Goal: Check status: Check status

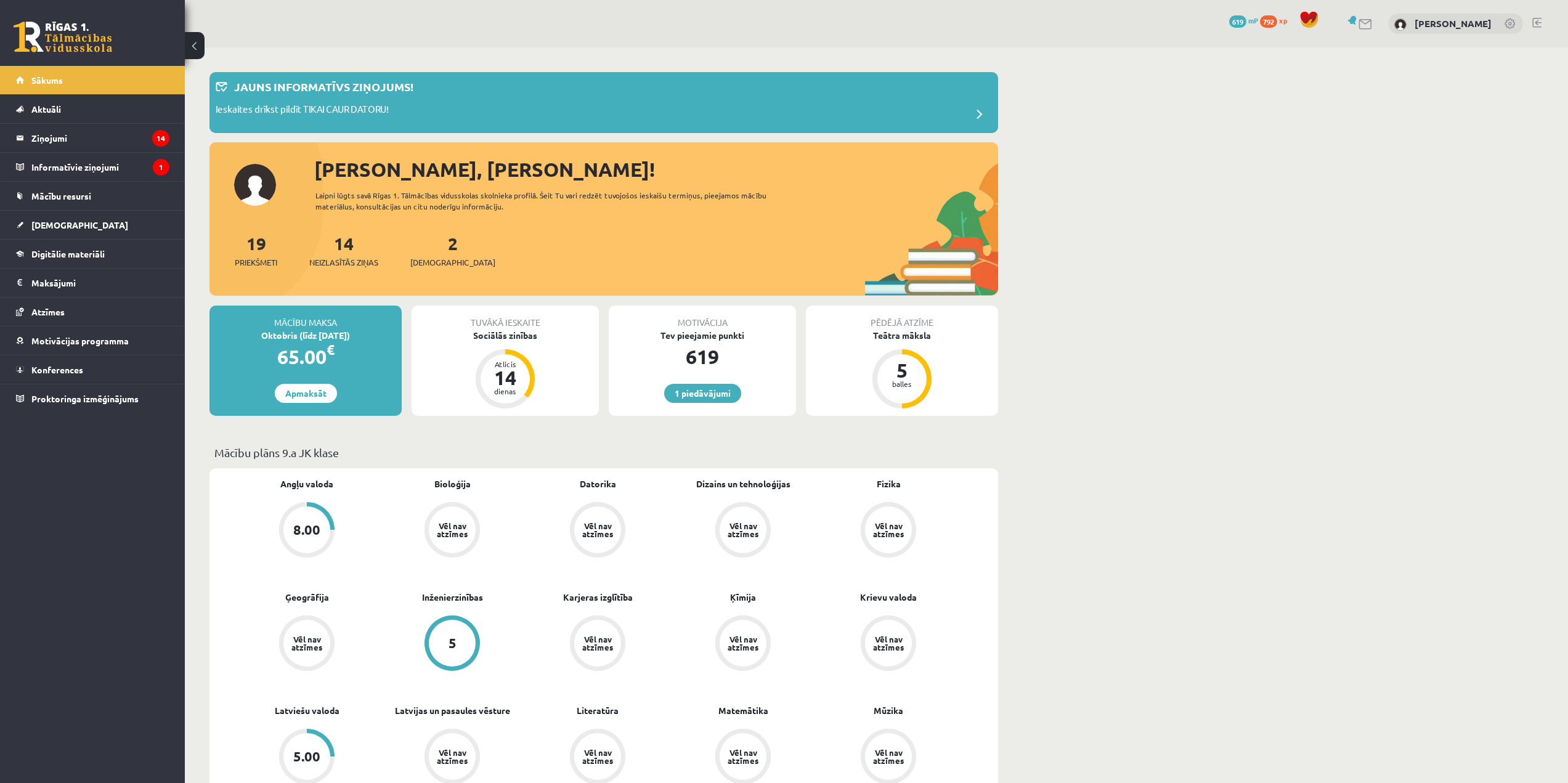
click at [1538, 24] on link at bounding box center [1537, 23] width 9 height 9
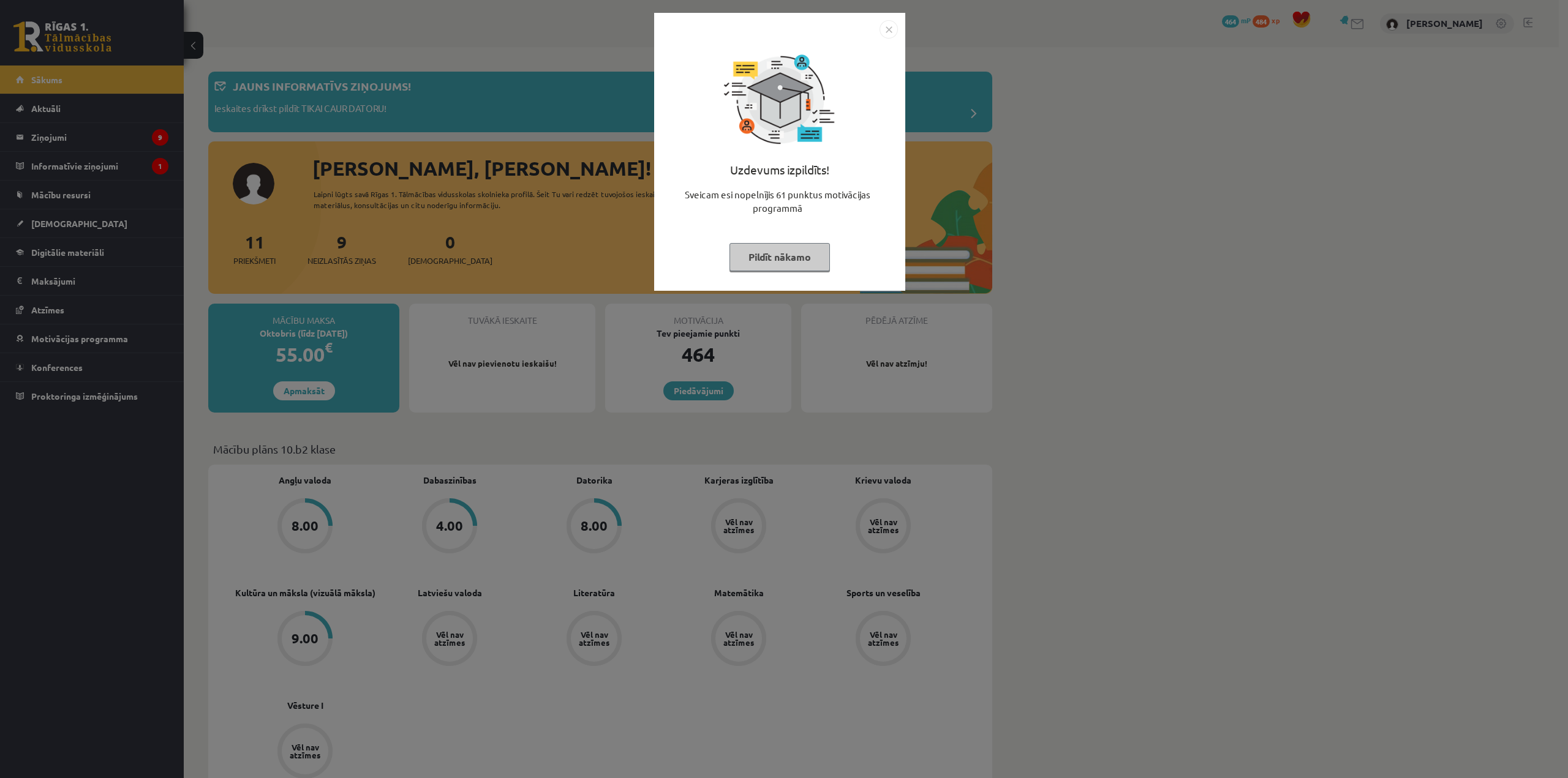
click at [885, 26] on img "Close" at bounding box center [889, 30] width 19 height 19
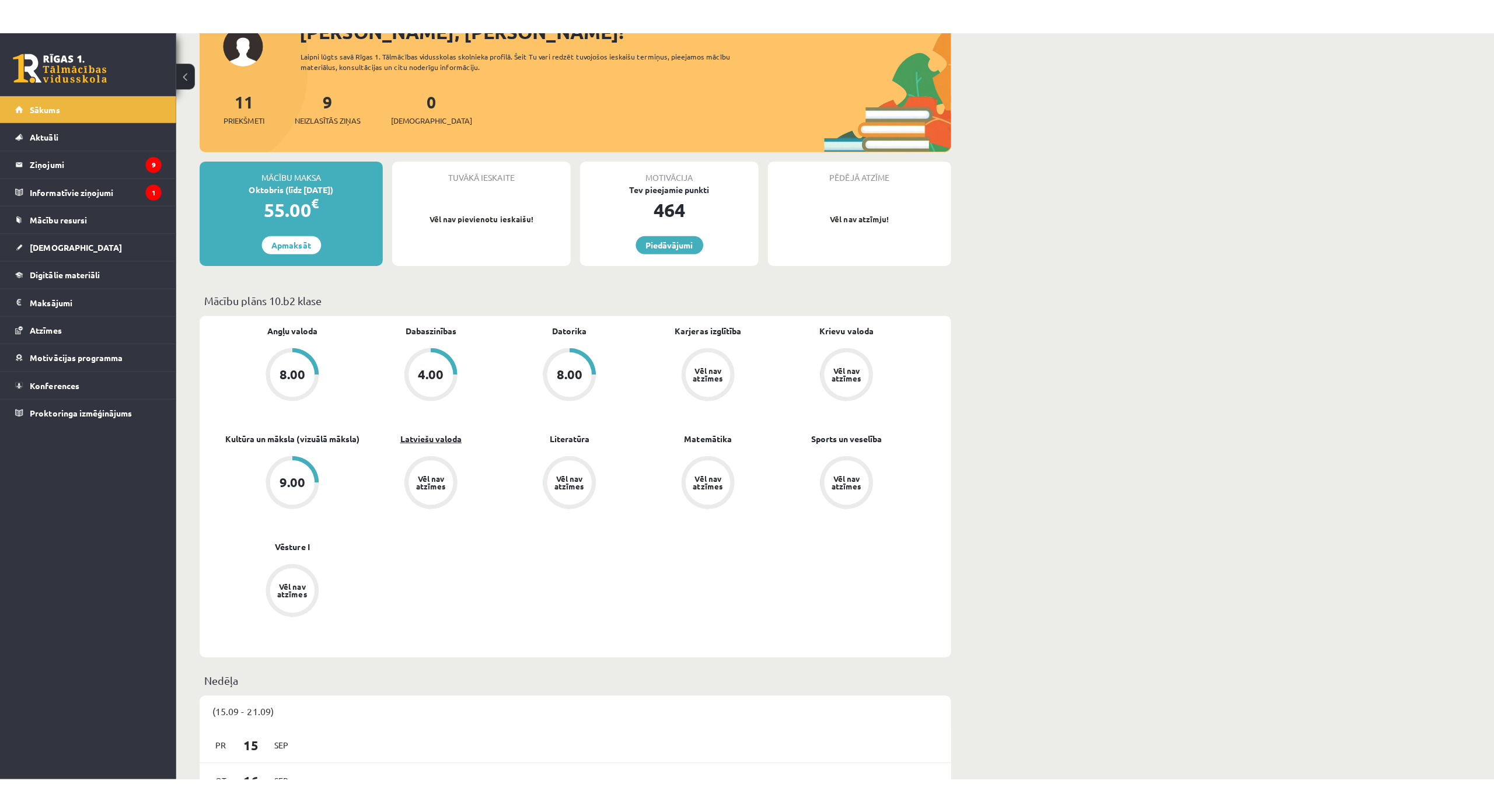
scroll to position [175, 0]
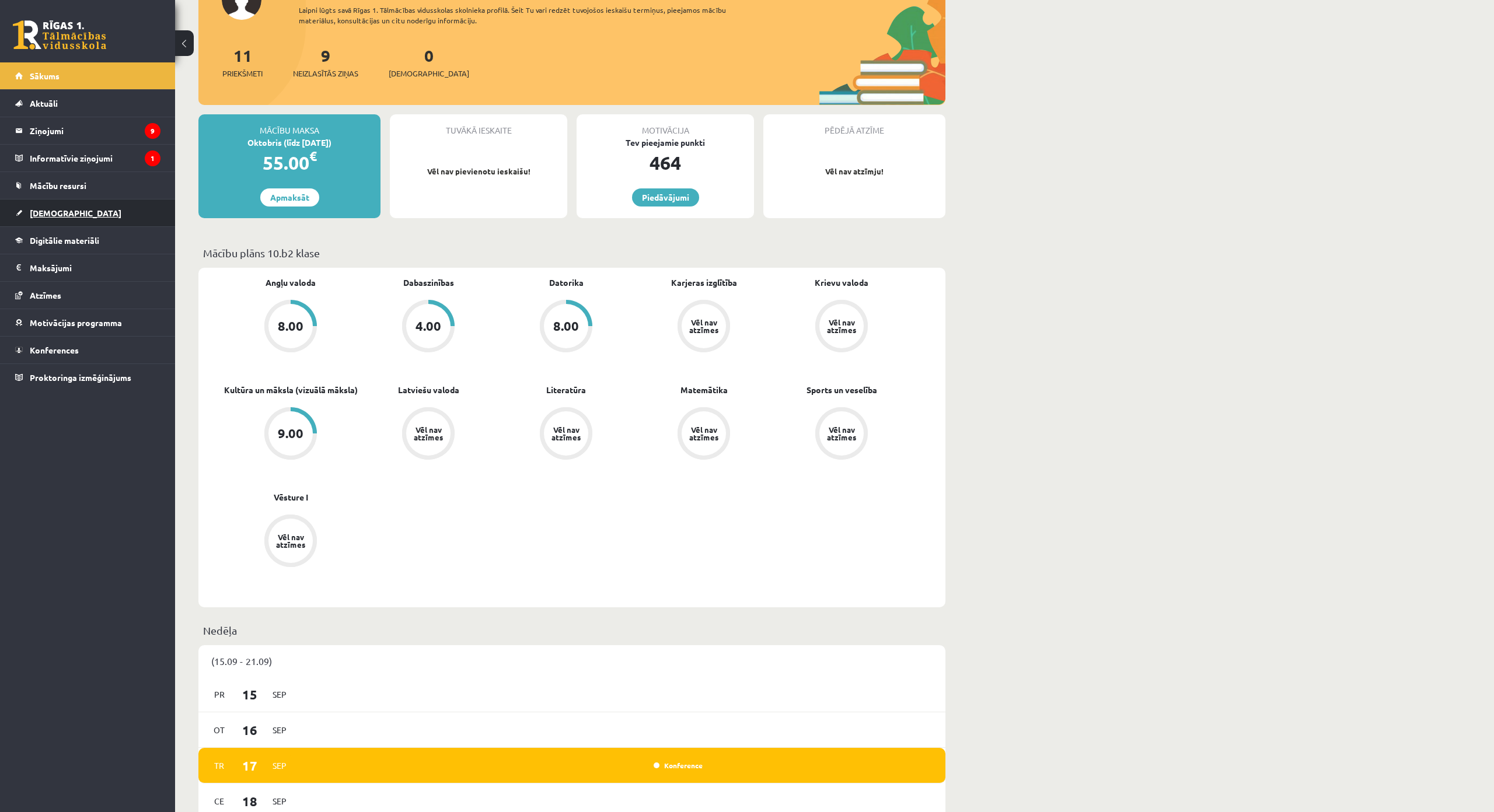
click at [101, 217] on link "[DEMOGRAPHIC_DATA]" at bounding box center [87, 213] width 145 height 27
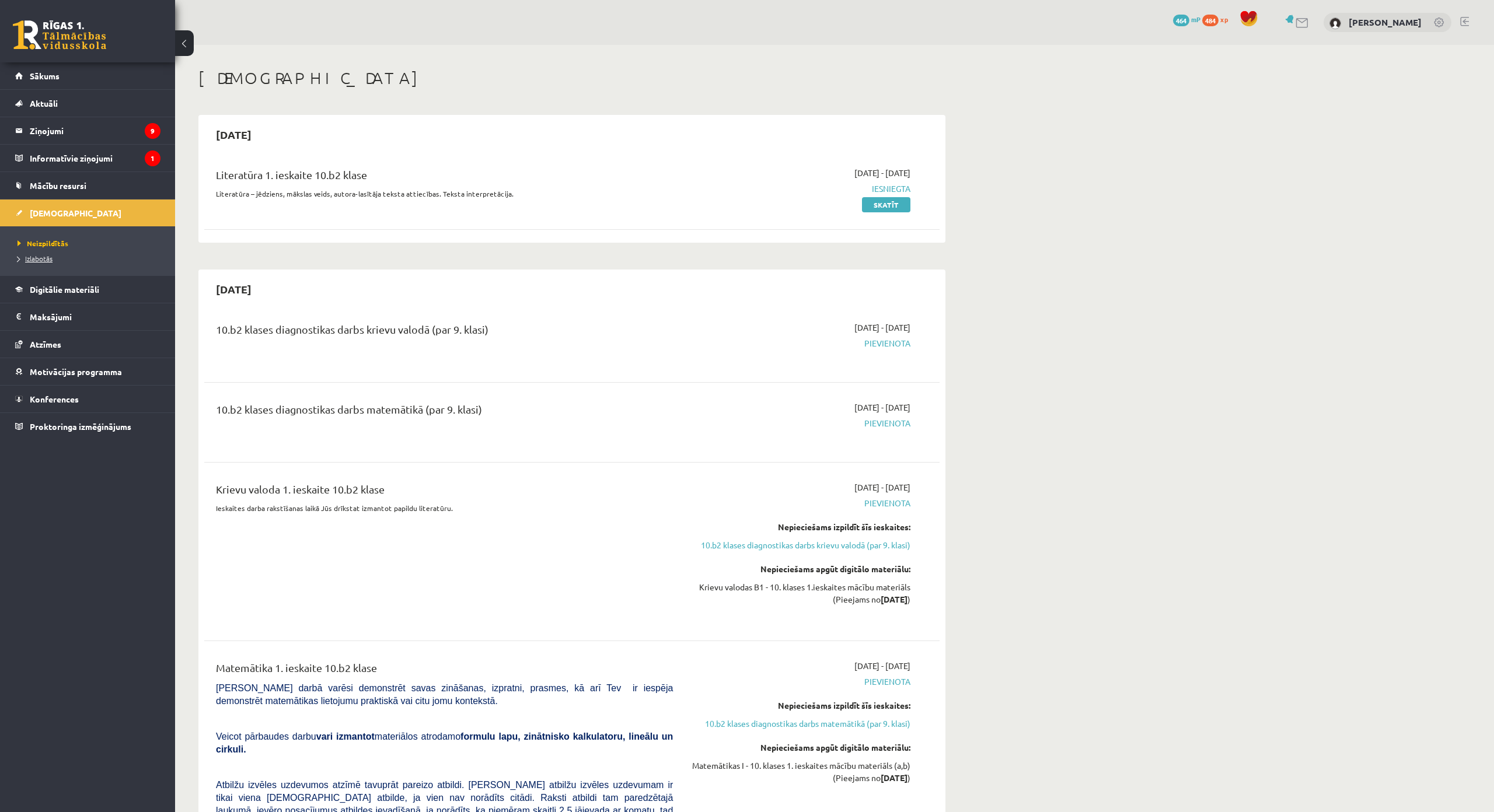
click at [44, 259] on span "Izlabotās" at bounding box center [35, 258] width 35 height 9
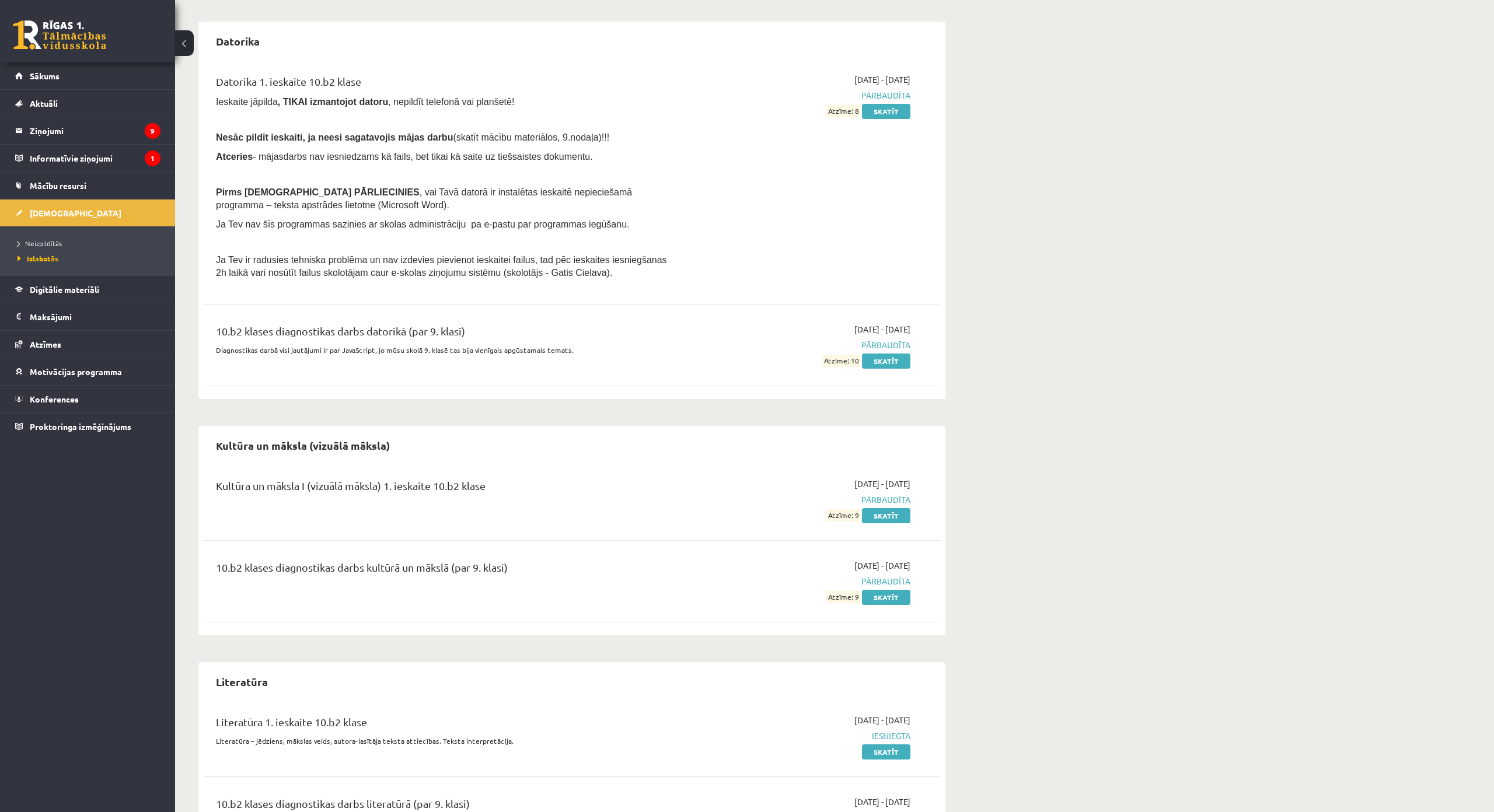
scroll to position [583, 0]
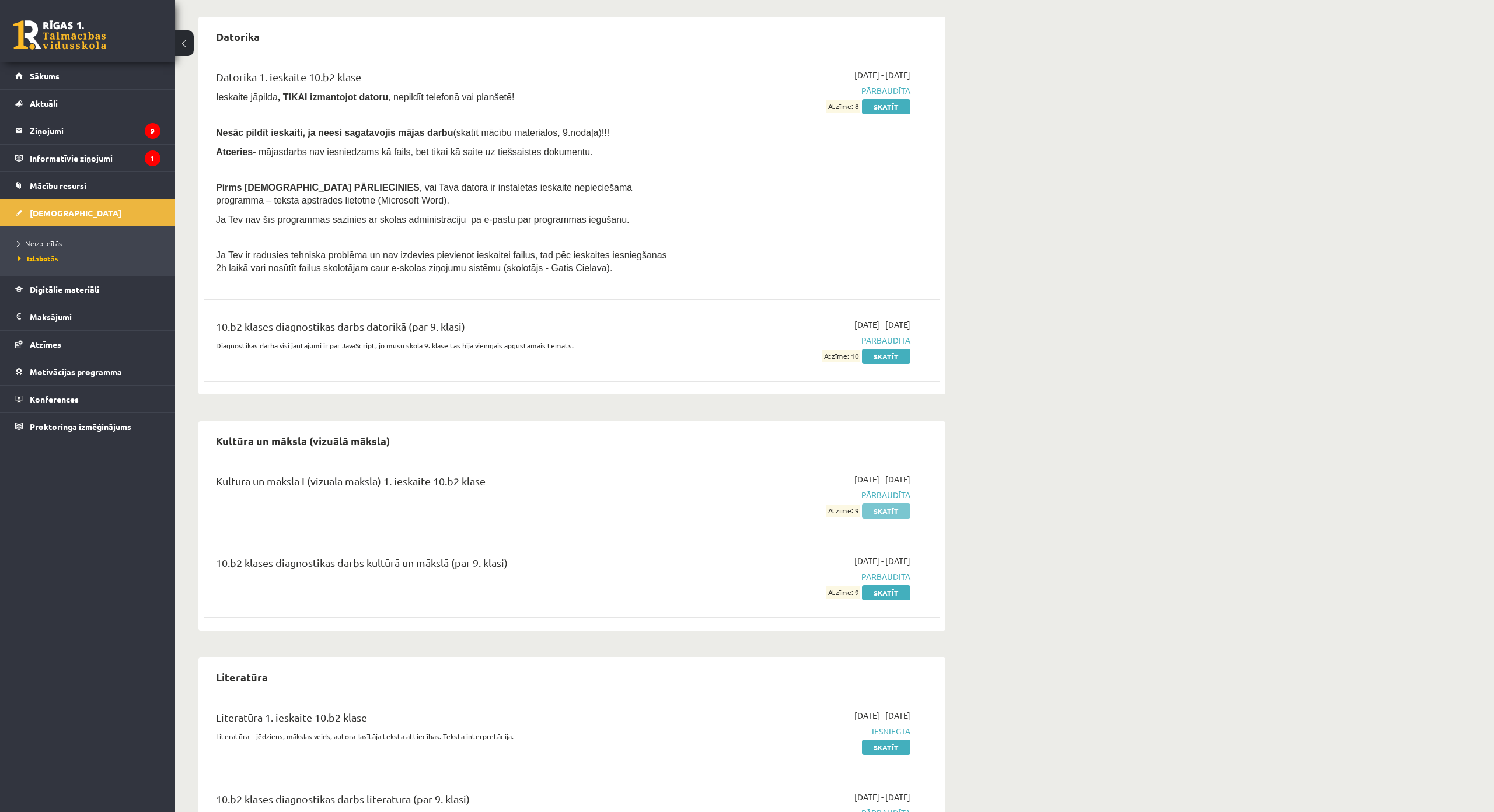
click at [889, 515] on link "Skatīt" at bounding box center [886, 511] width 48 height 15
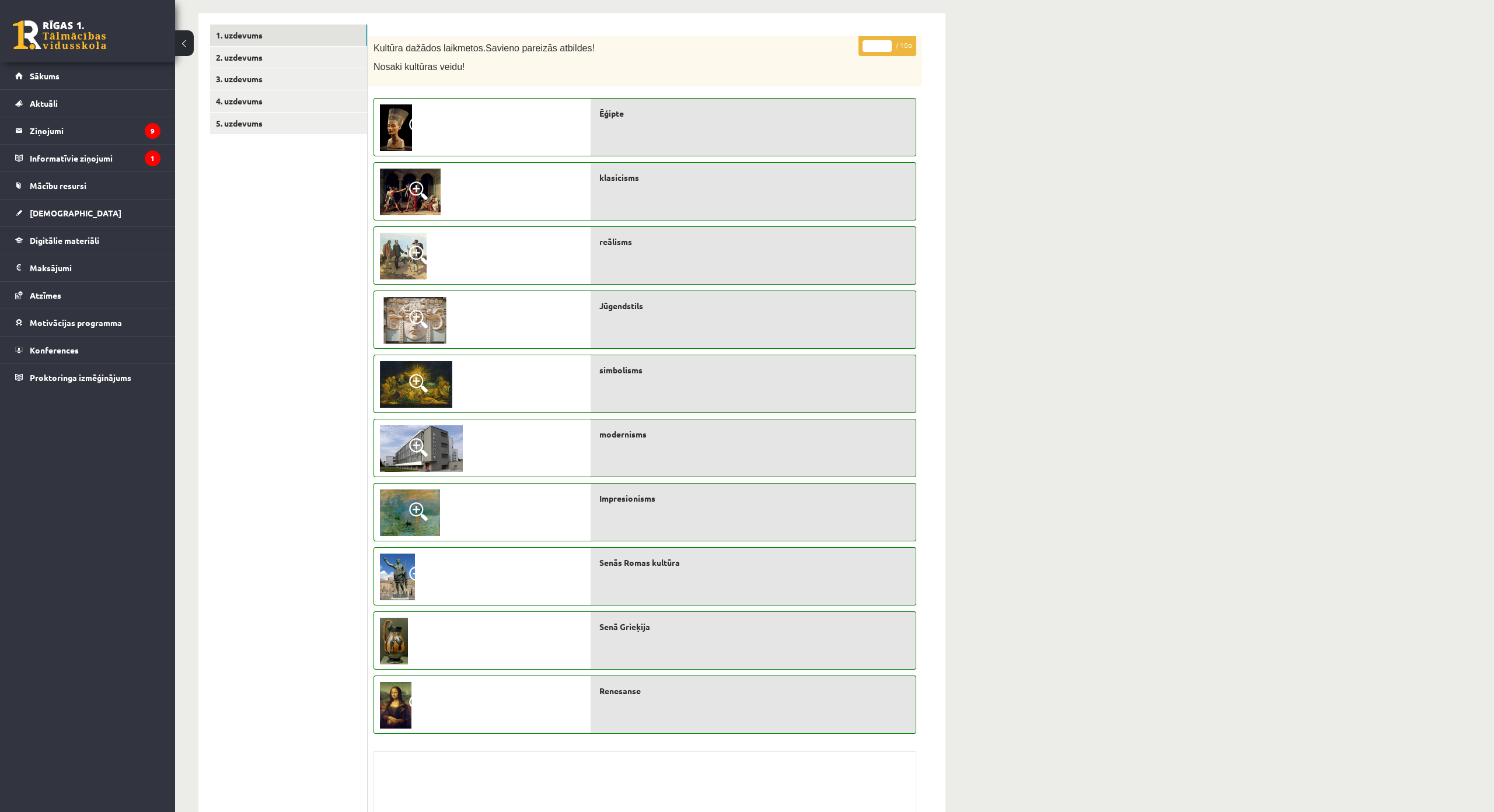
scroll to position [155, 0]
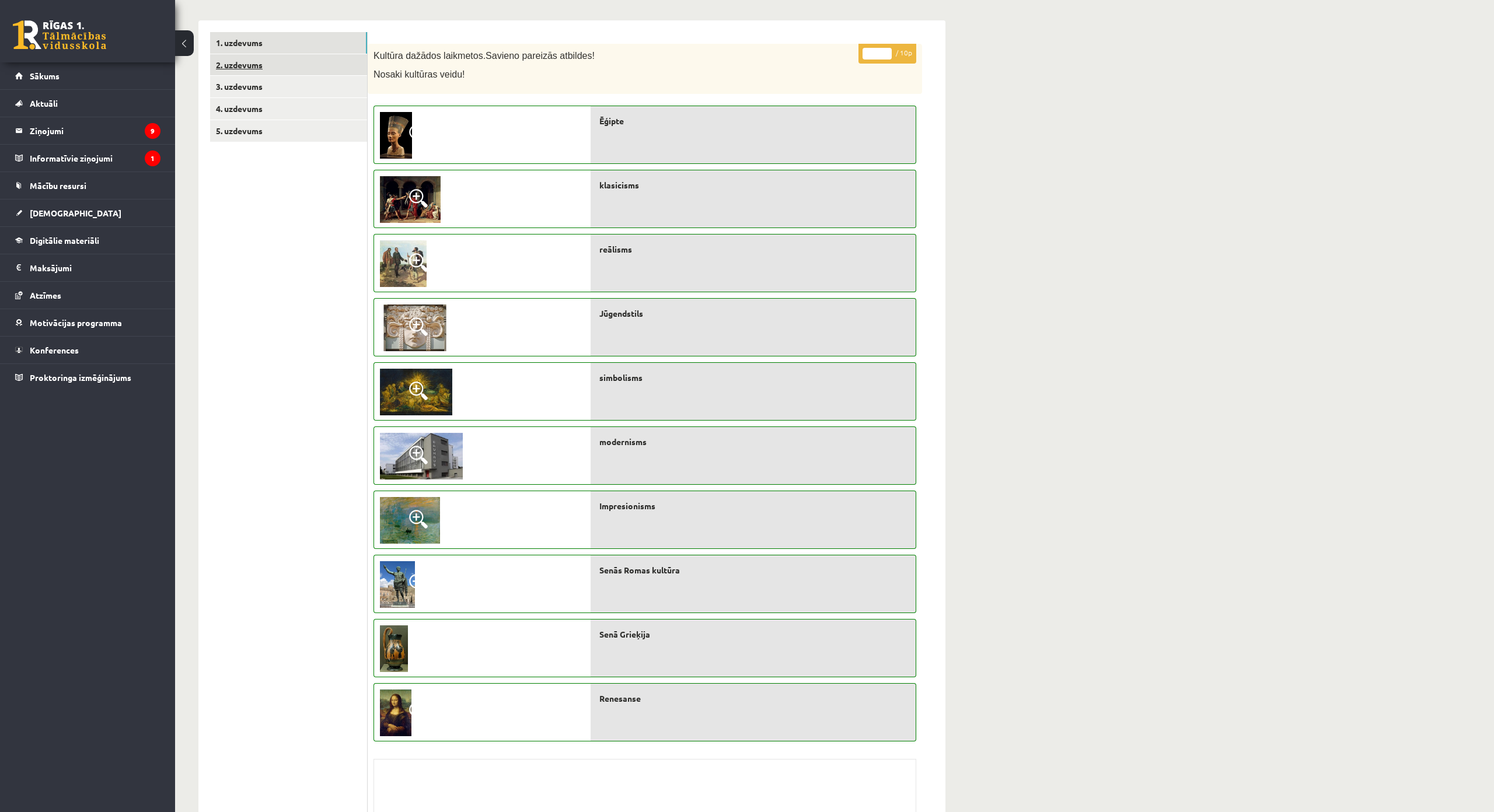
click at [339, 65] on link "2. uzdevums" at bounding box center [288, 65] width 157 height 21
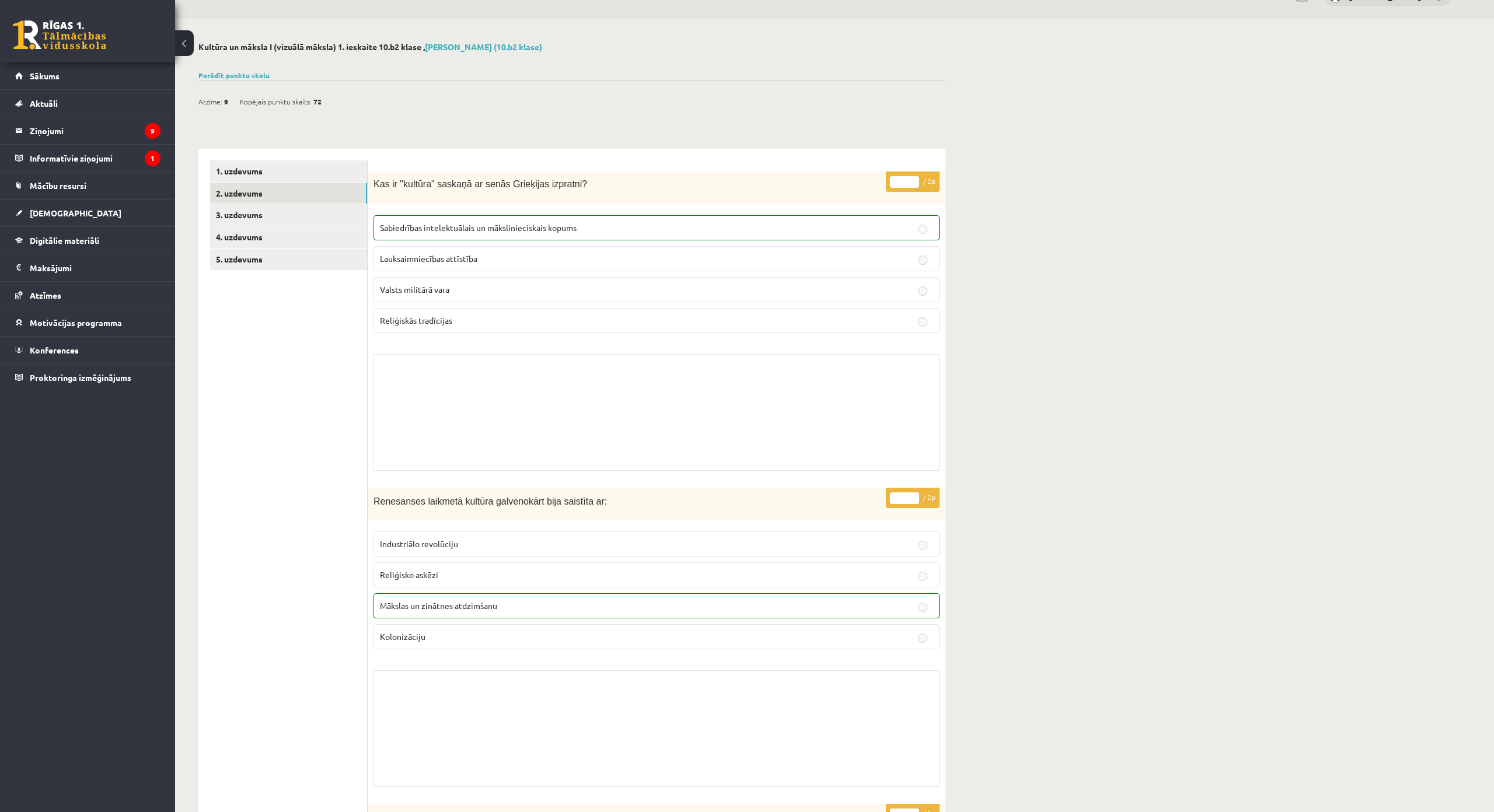
scroll to position [0, 0]
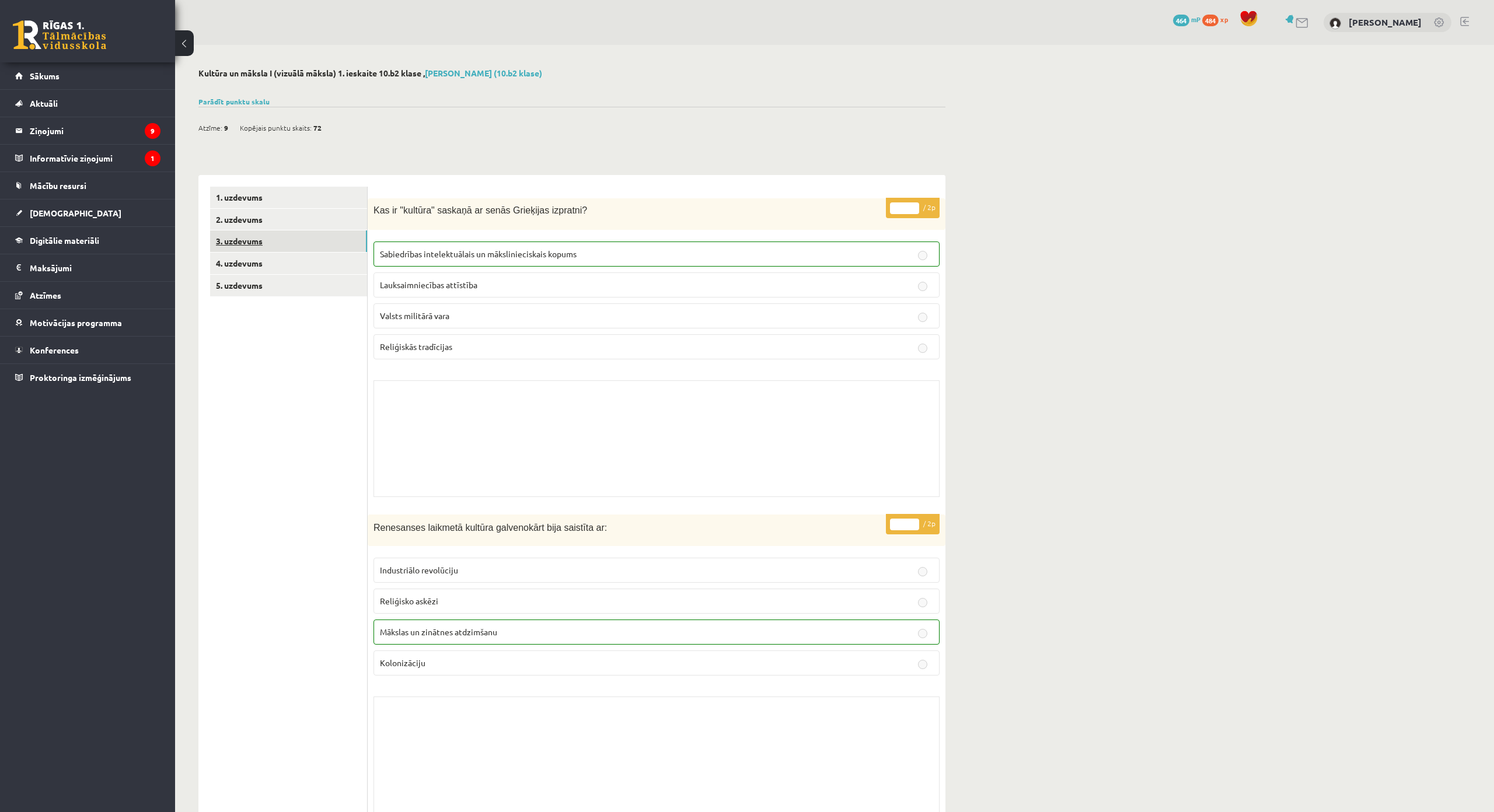
click at [345, 236] on link "3. uzdevums" at bounding box center [288, 241] width 157 height 21
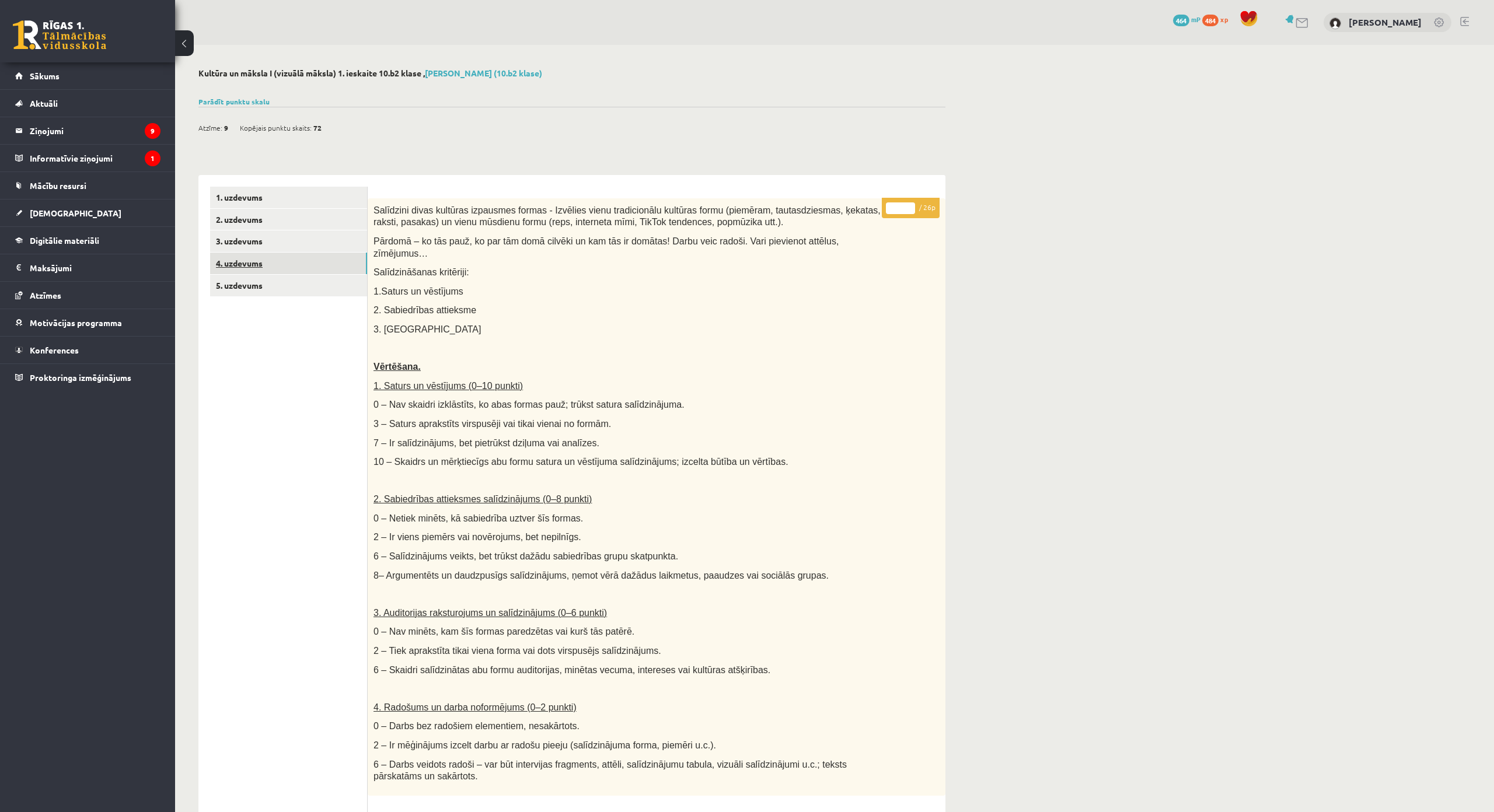
click at [303, 269] on link "4. uzdevums" at bounding box center [288, 264] width 157 height 21
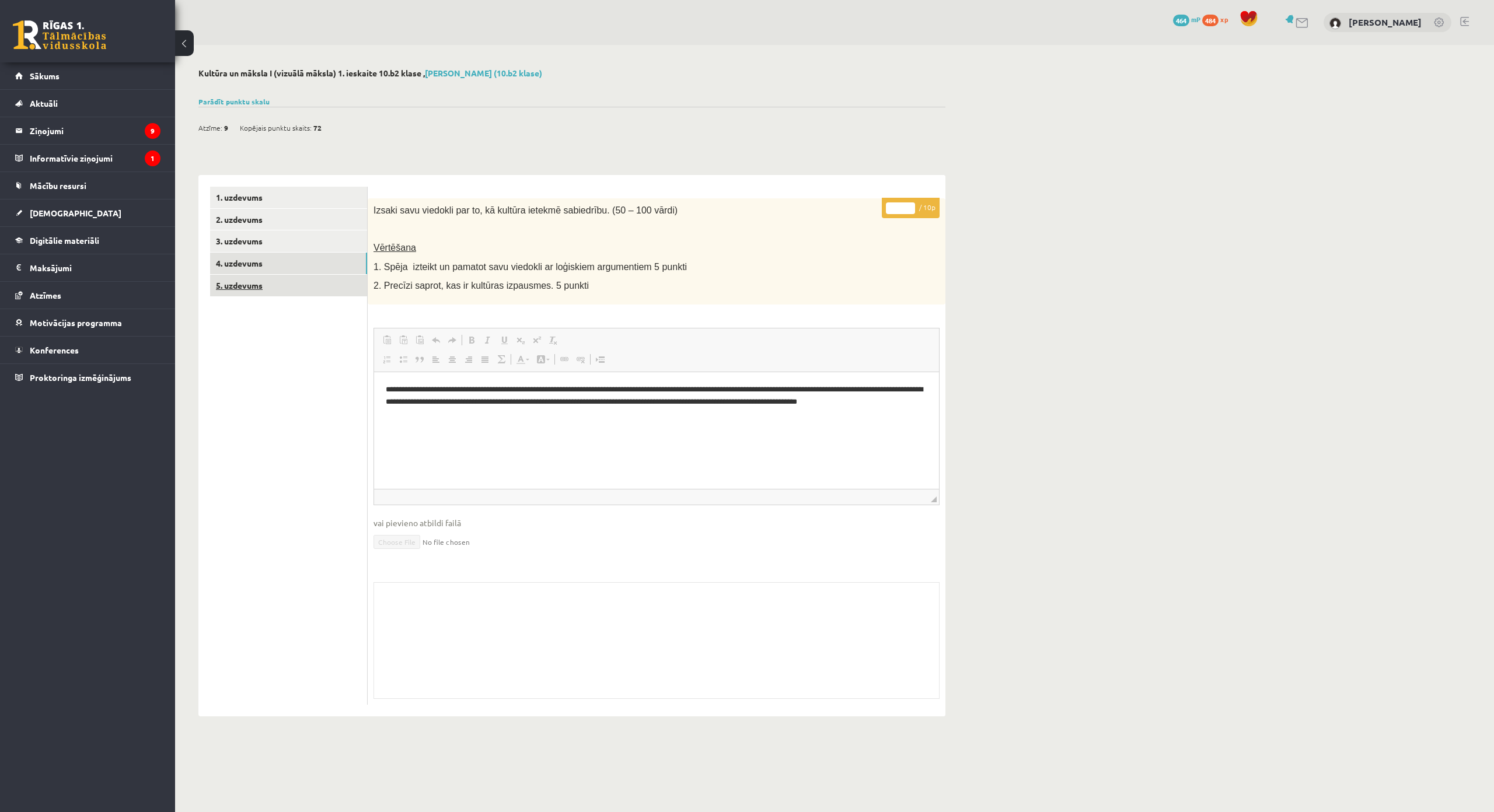
click at [319, 284] on link "5. uzdevums" at bounding box center [288, 286] width 157 height 21
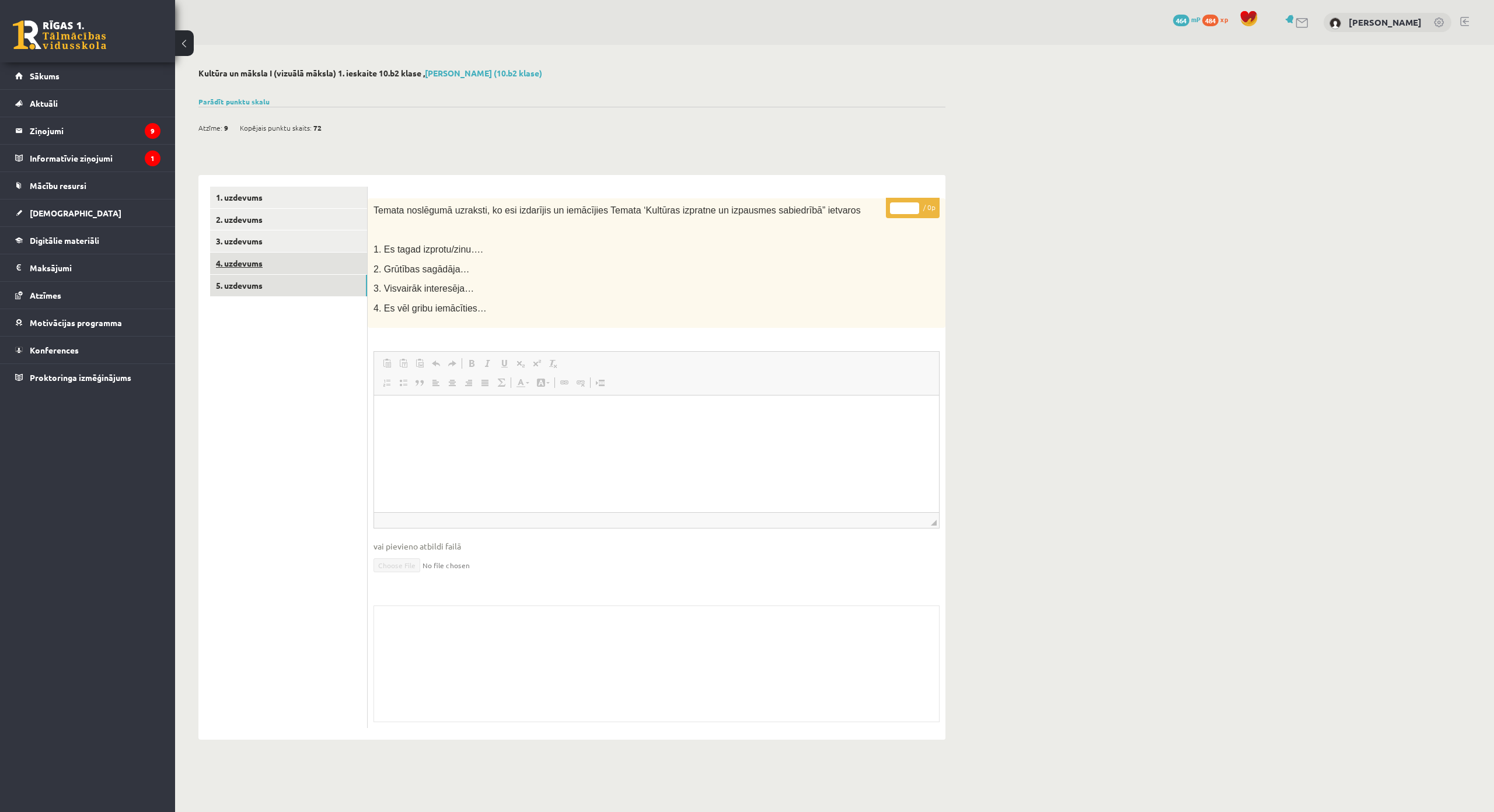
click at [301, 266] on link "4. uzdevums" at bounding box center [288, 264] width 157 height 21
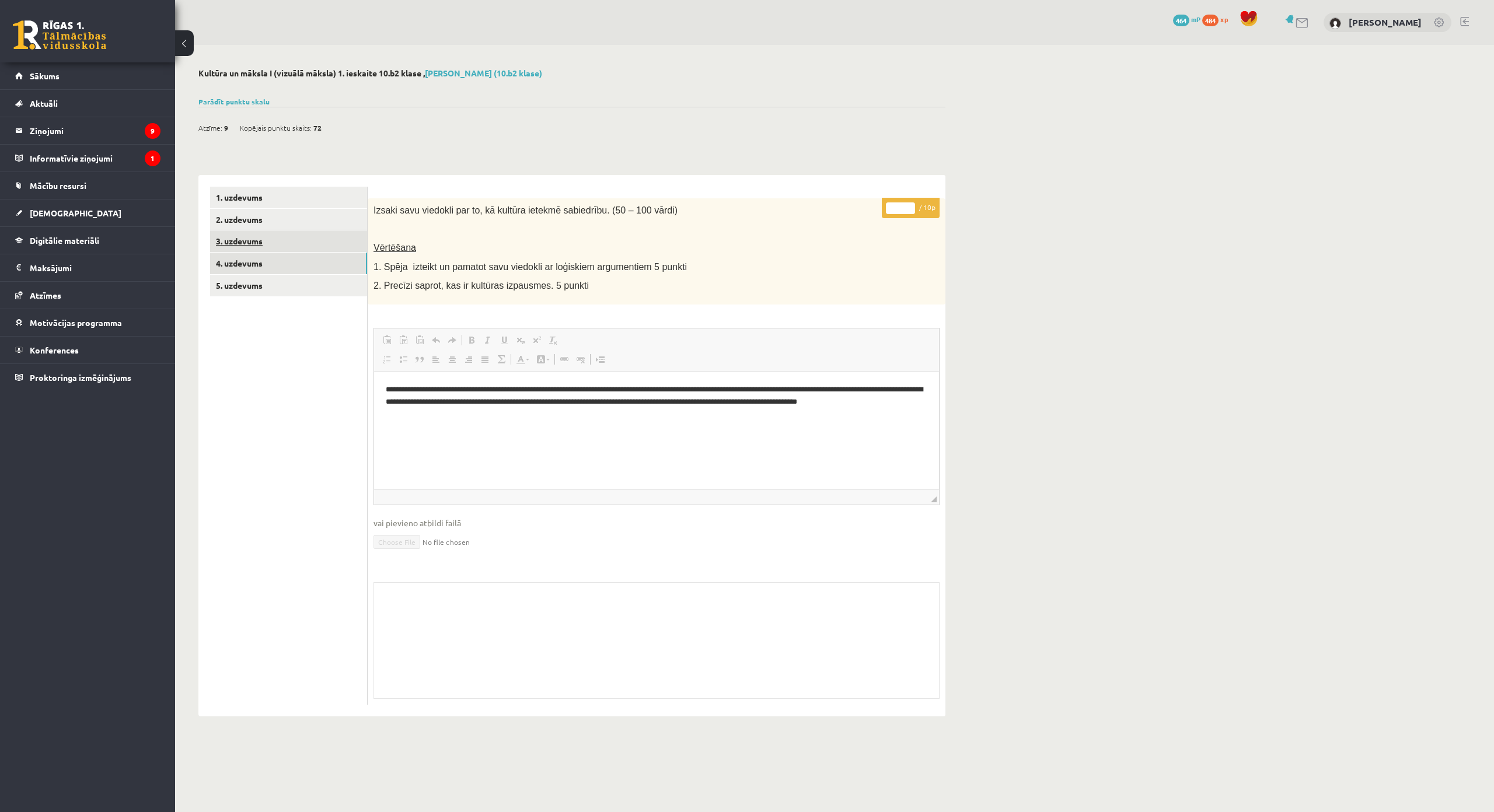
click at [299, 252] on link "3. uzdevums" at bounding box center [288, 241] width 157 height 21
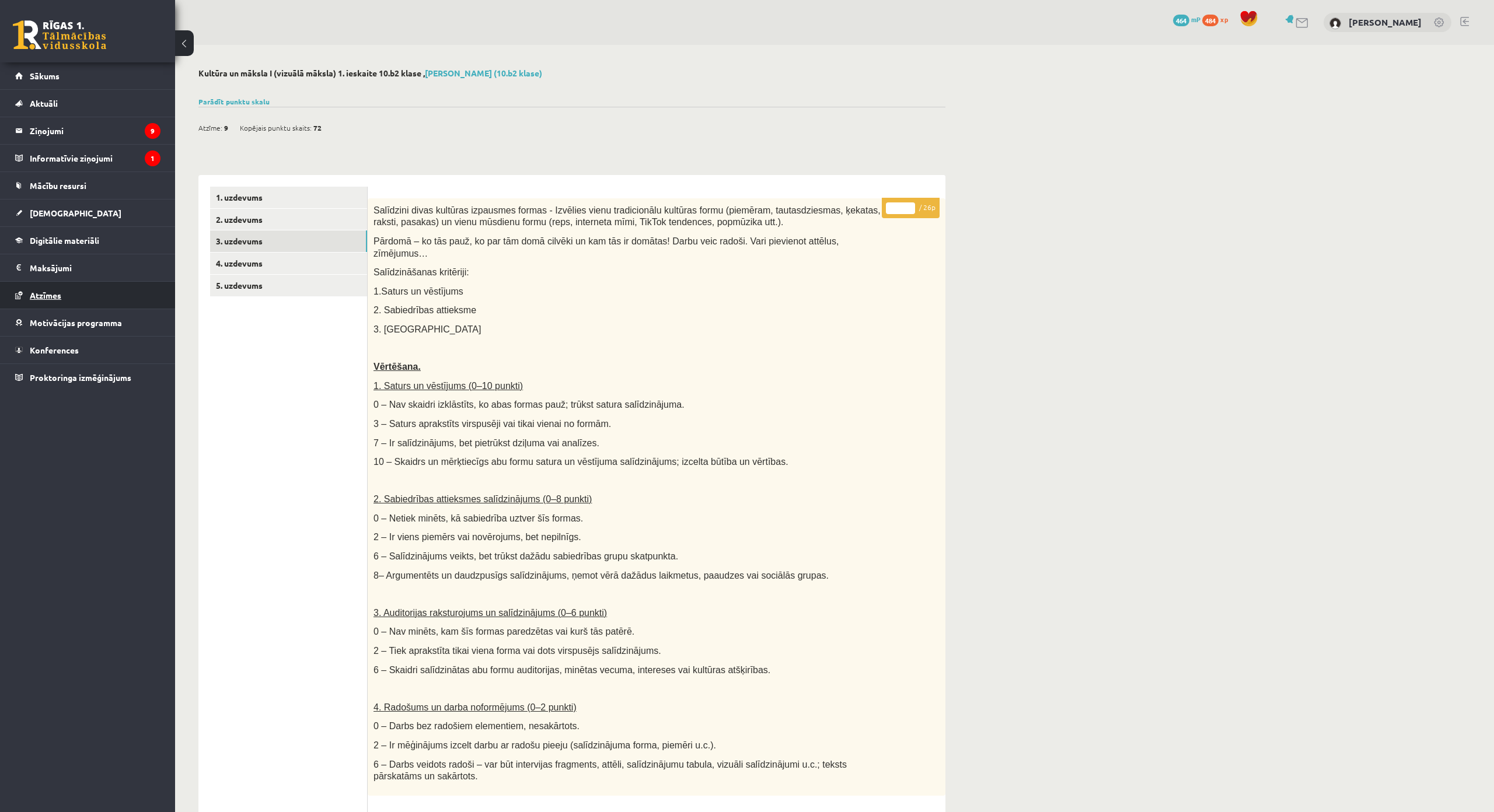
click at [121, 292] on link "Atzīmes" at bounding box center [87, 296] width 145 height 27
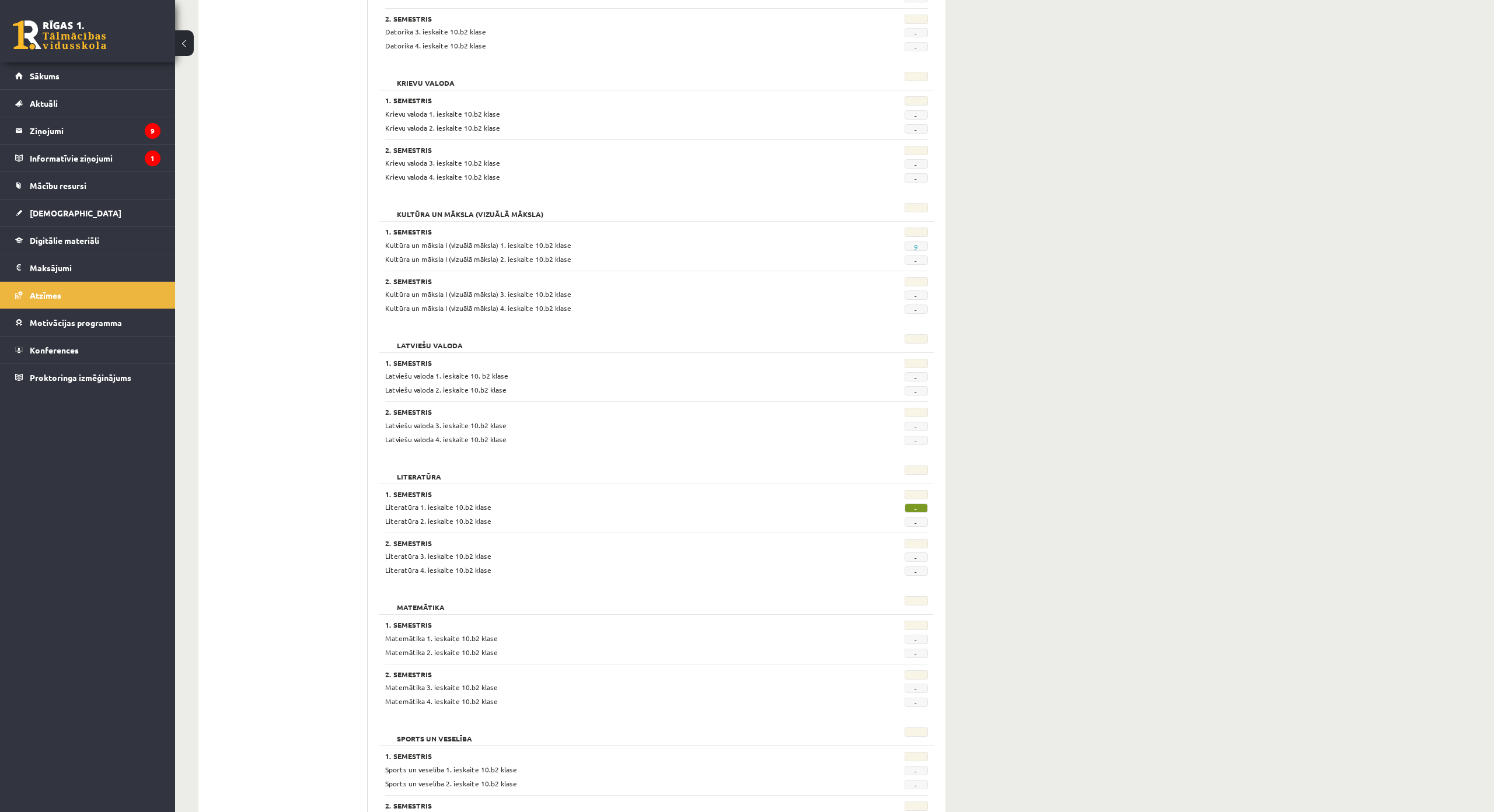
scroll to position [500, 0]
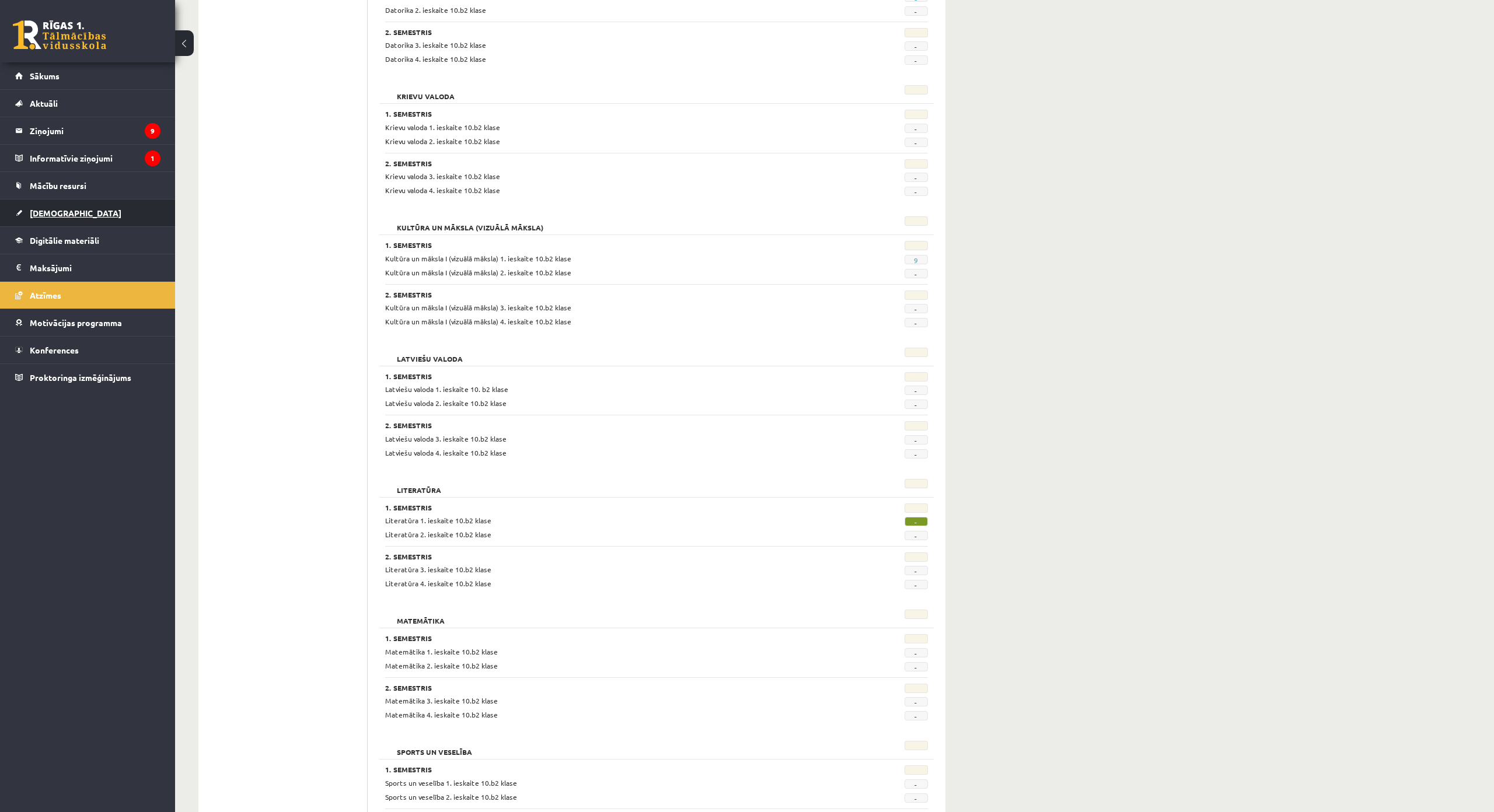
click at [108, 216] on link "[DEMOGRAPHIC_DATA]" at bounding box center [87, 213] width 145 height 27
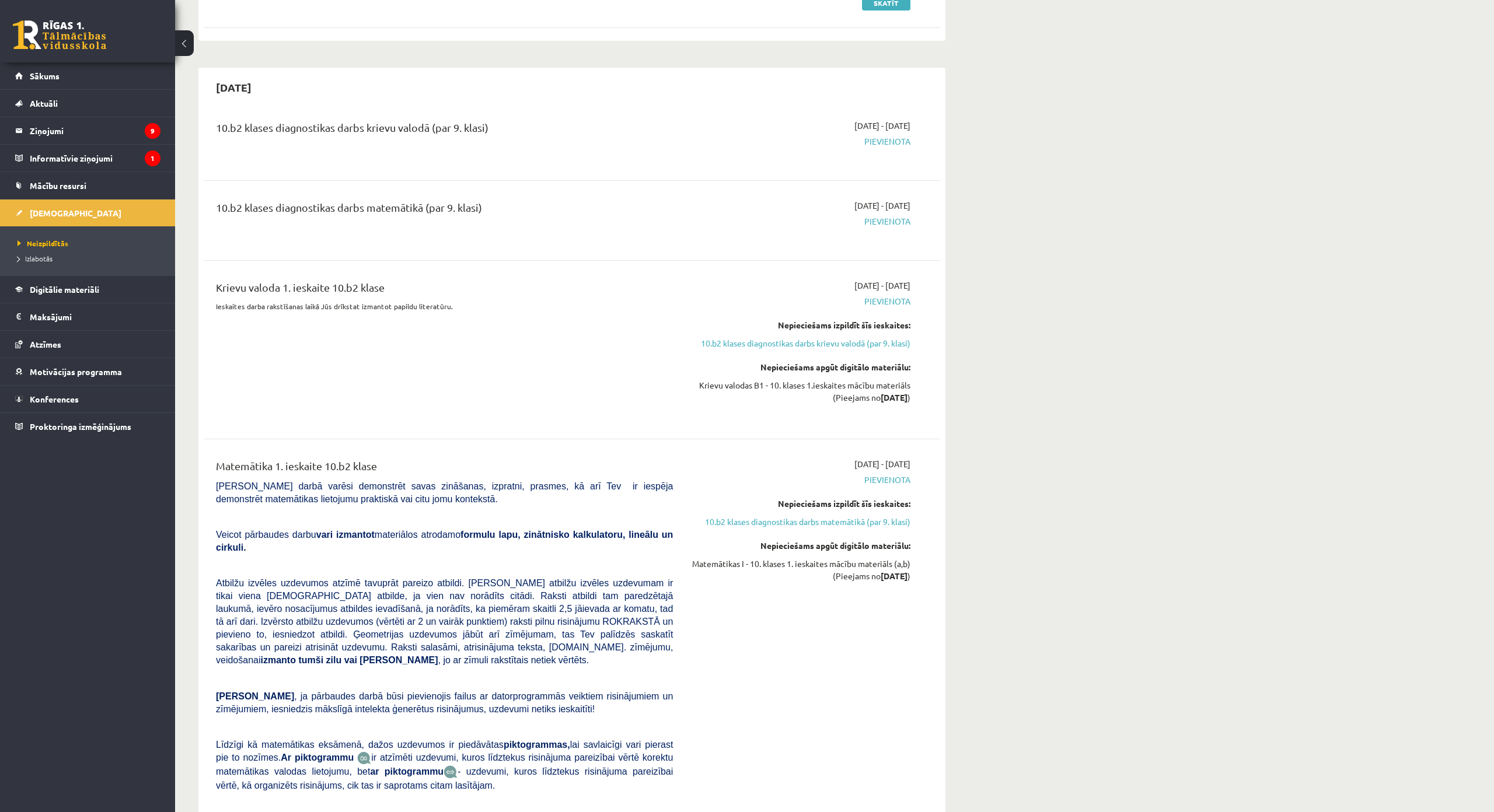
scroll to position [175, 0]
